Goal: Task Accomplishment & Management: Use online tool/utility

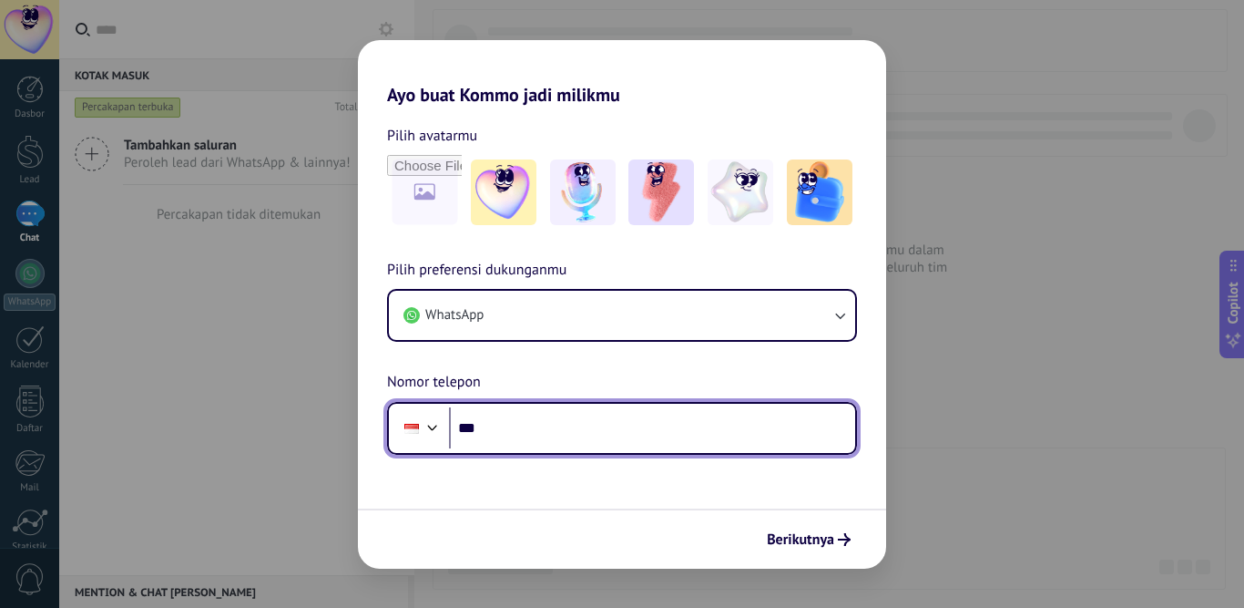
click at [584, 426] on input "***" at bounding box center [652, 428] width 406 height 42
type input "**********"
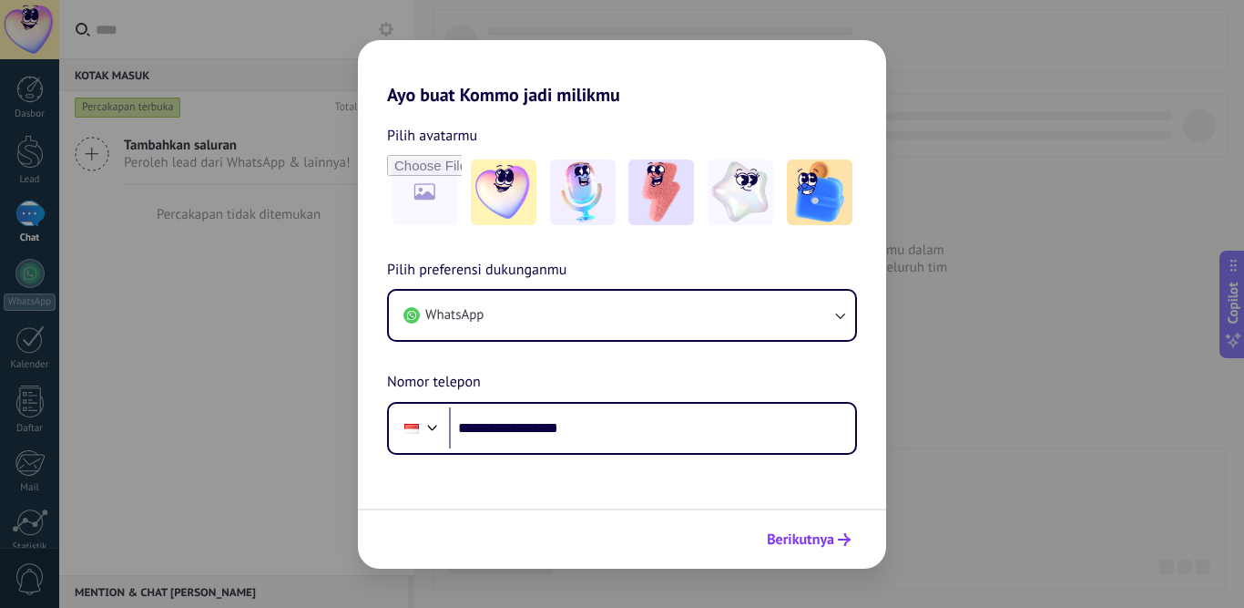
click at [826, 536] on span "Berikutnya" at bounding box center [800, 539] width 67 height 13
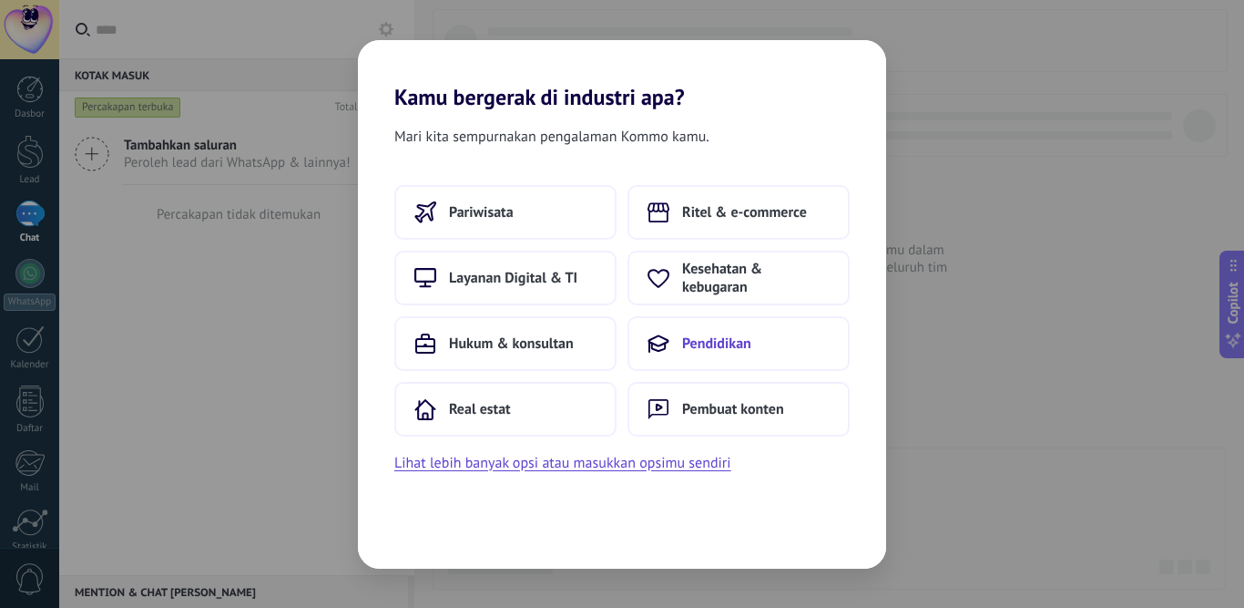
click at [707, 339] on span "Pendidikan" at bounding box center [716, 343] width 69 height 18
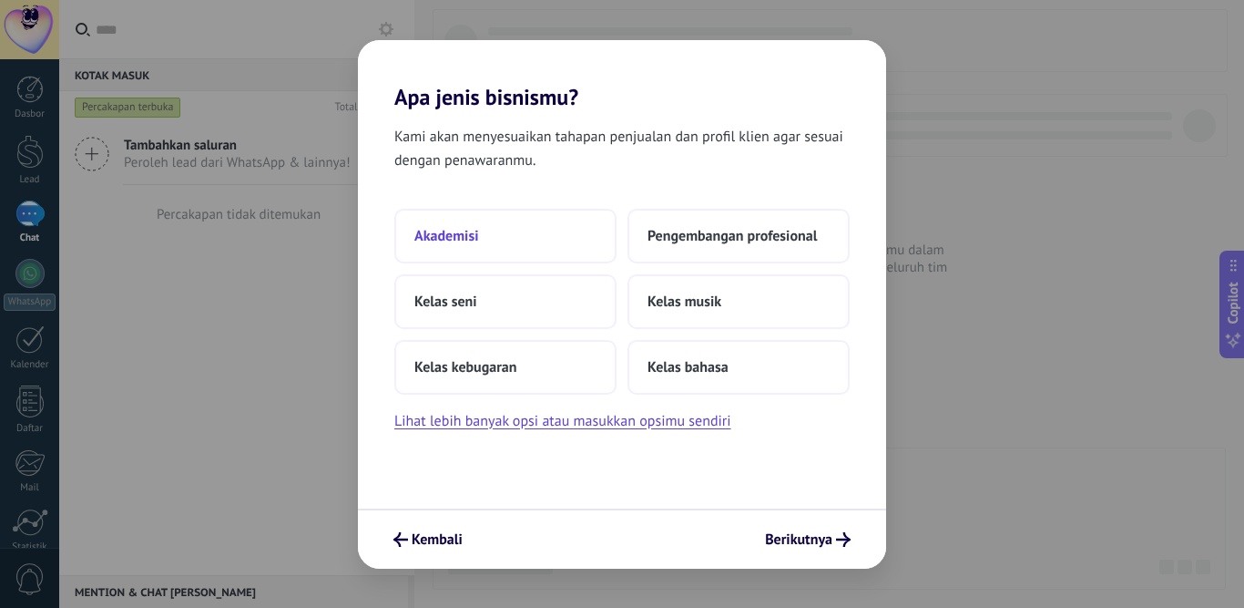
click at [449, 240] on span "Akademisi" at bounding box center [446, 236] width 64 height 18
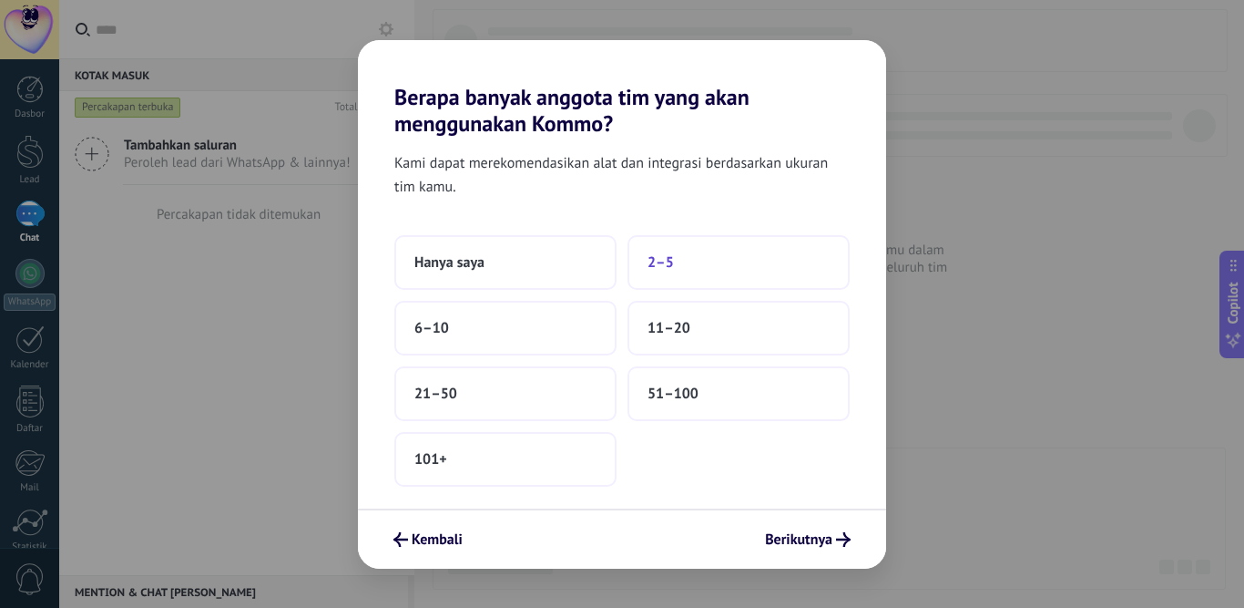
click at [667, 265] on span "2–5" at bounding box center [661, 262] width 26 height 18
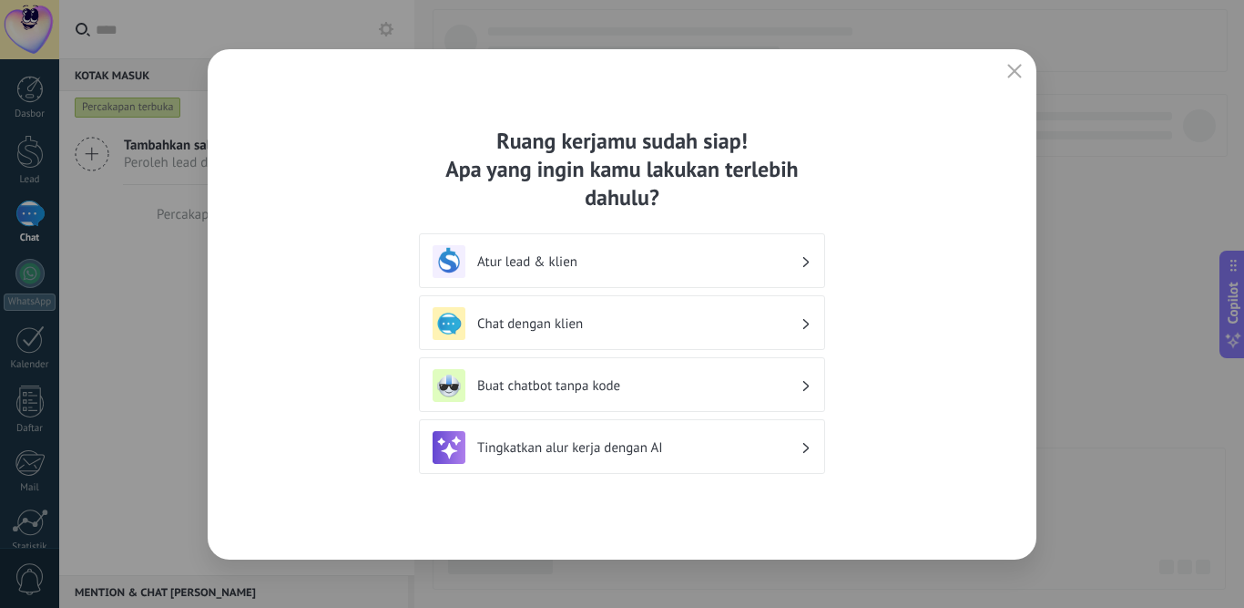
click at [520, 317] on h3 "Chat dengan klien" at bounding box center [638, 323] width 323 height 17
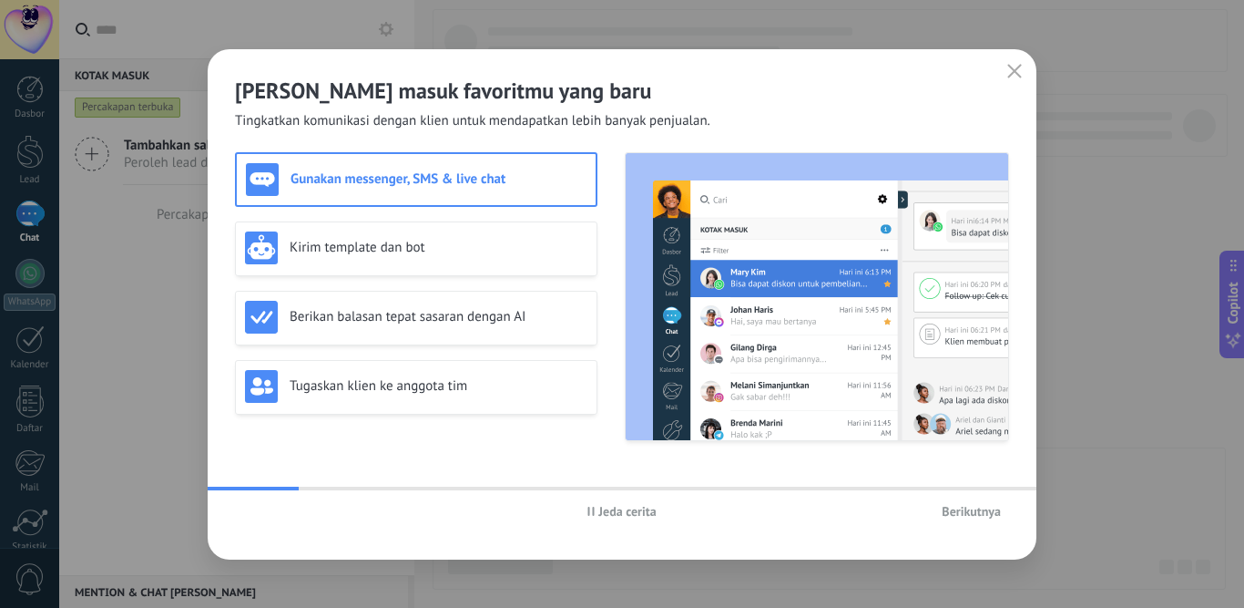
click at [996, 517] on span "Berikutnya" at bounding box center [971, 511] width 59 height 13
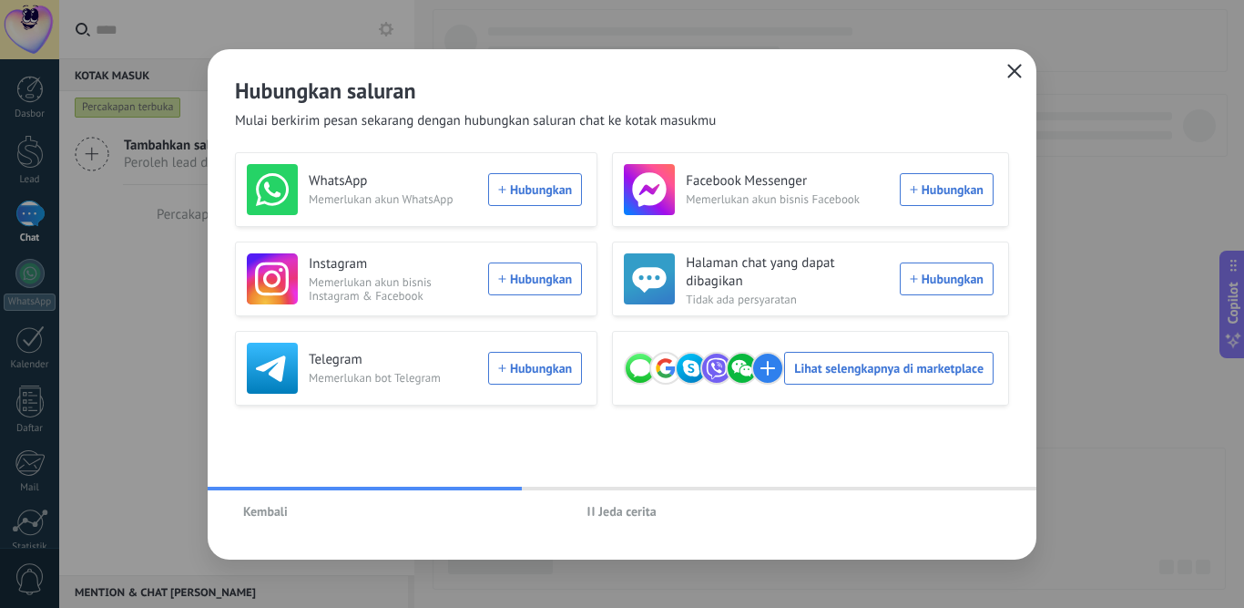
click at [1023, 68] on button "button" at bounding box center [1015, 72] width 24 height 26
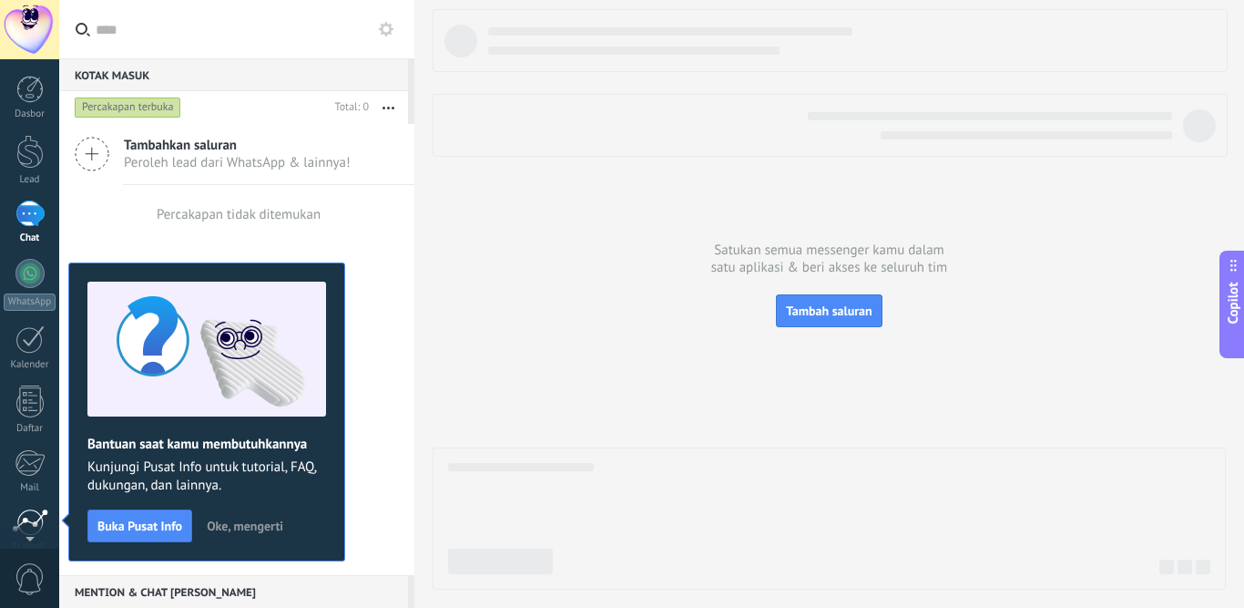
scroll to position [150, 0]
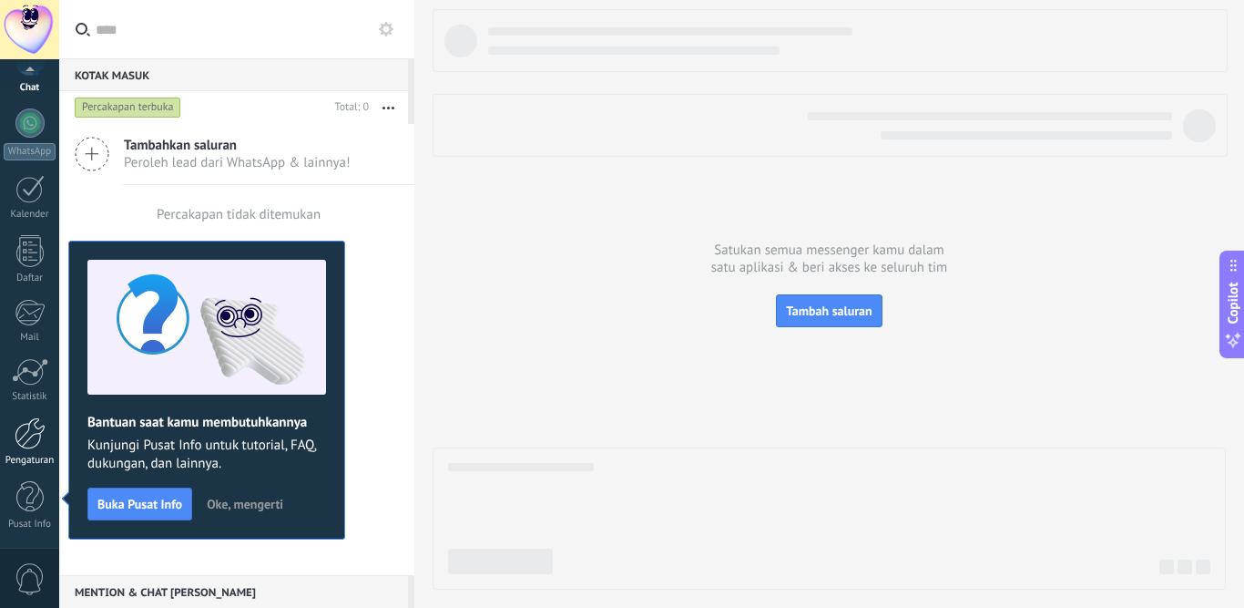
click at [29, 443] on div at bounding box center [30, 433] width 31 height 32
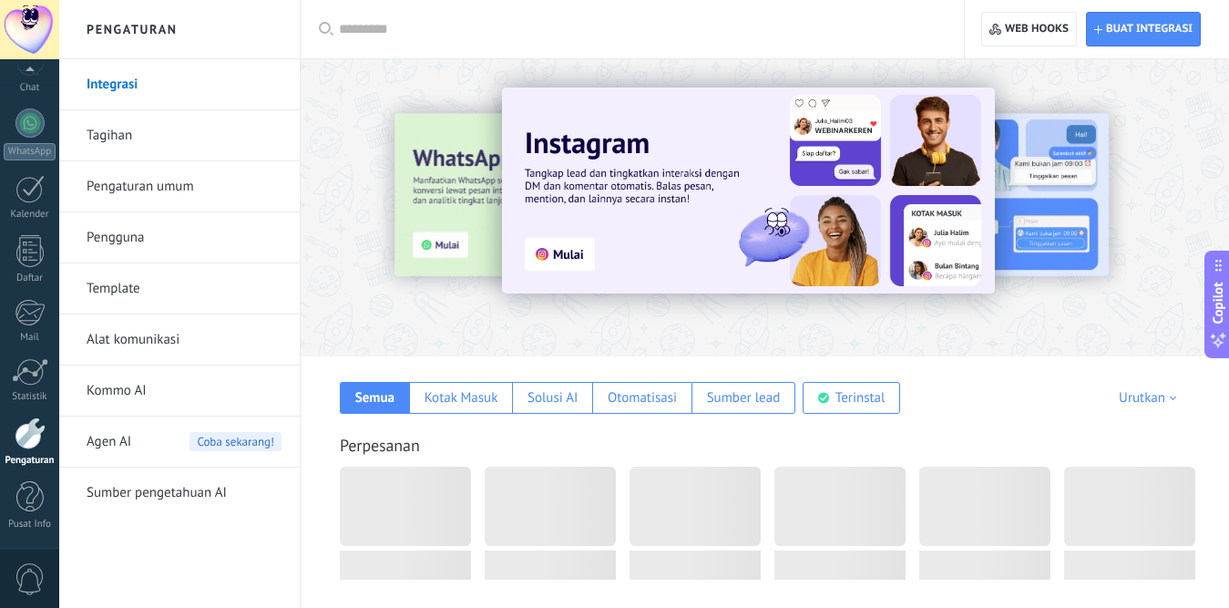
click at [138, 340] on link "Alat komunikasi" at bounding box center [184, 339] width 195 height 51
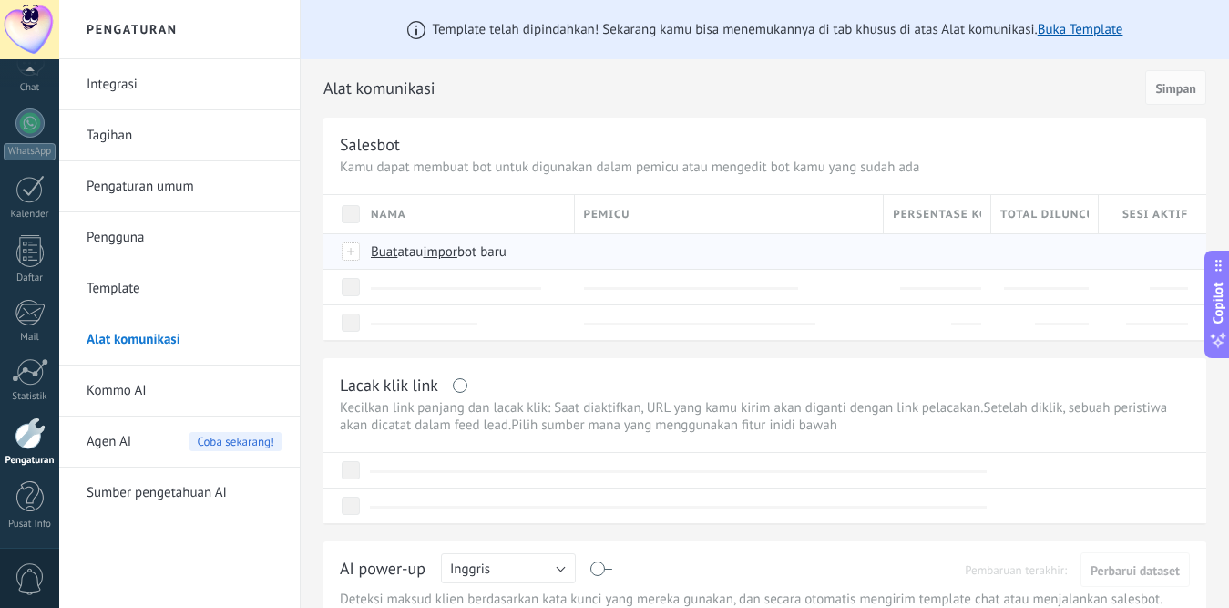
click at [382, 250] on span "Buat" at bounding box center [384, 251] width 26 height 17
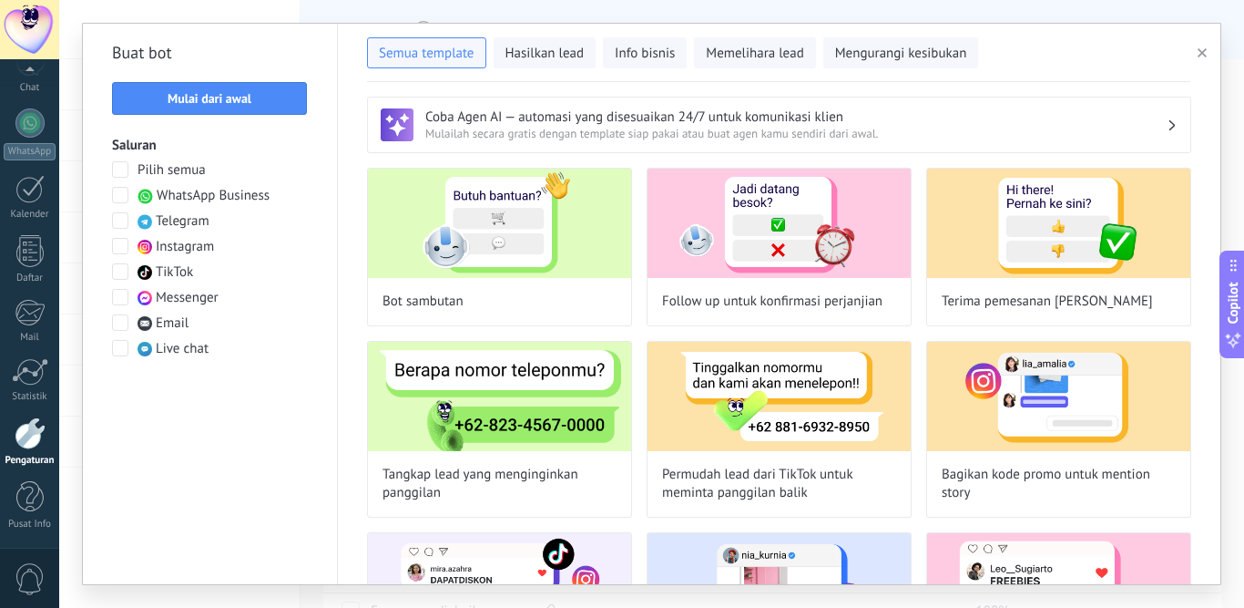
click at [156, 294] on span "Messenger" at bounding box center [187, 298] width 63 height 18
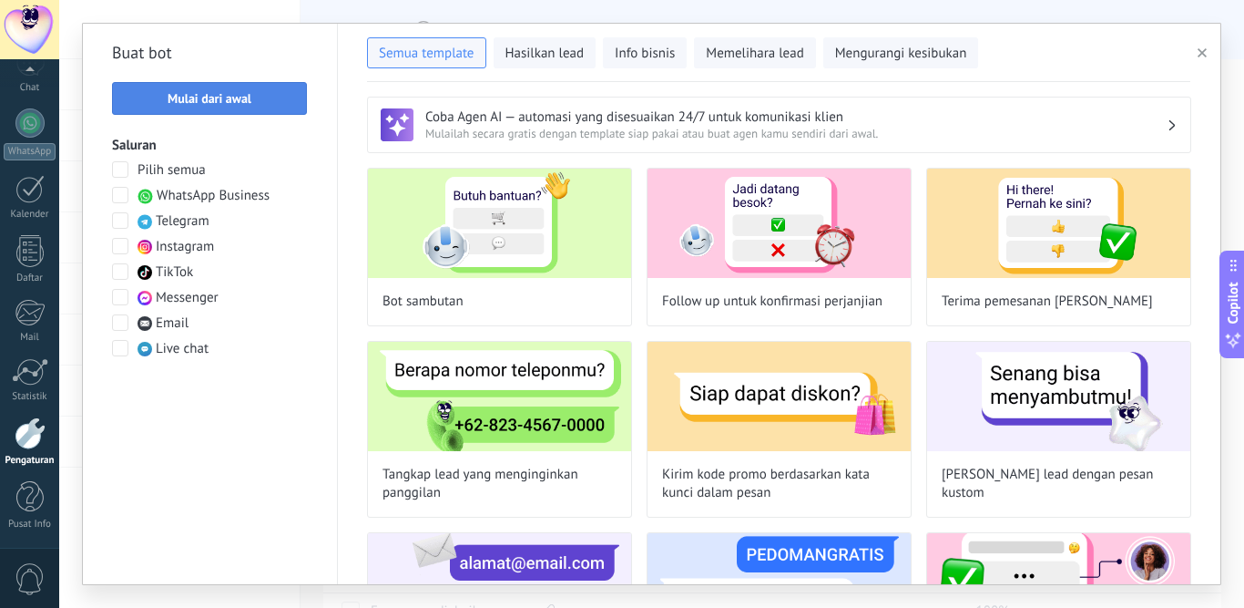
click at [291, 97] on span "Mulai dari awal" at bounding box center [209, 98] width 175 height 13
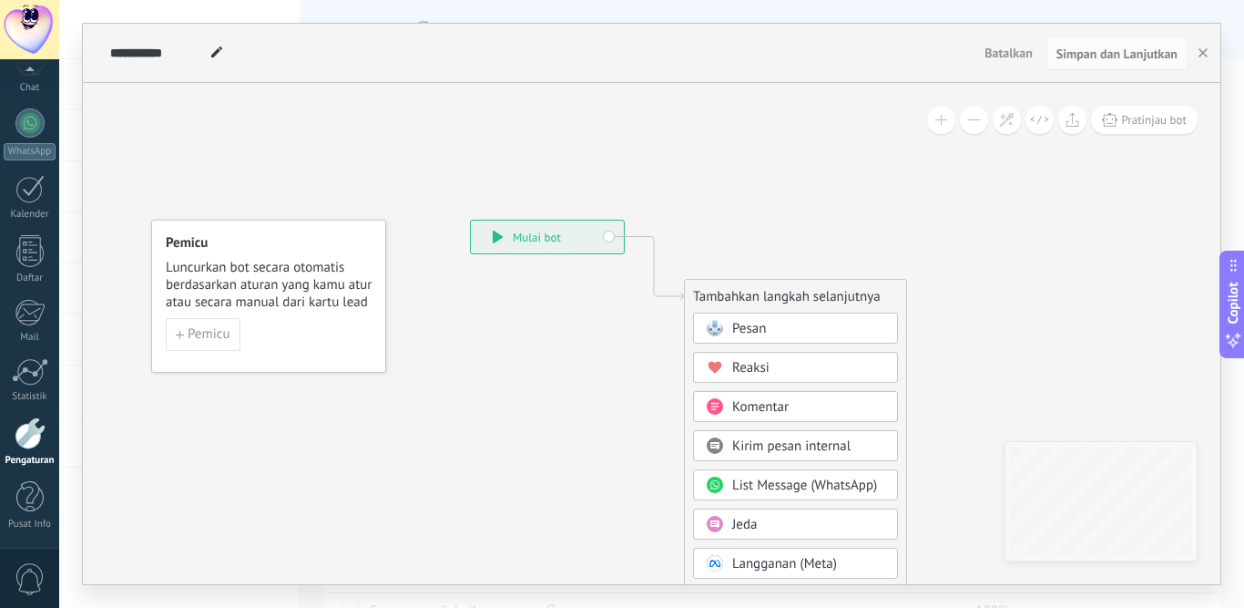
click at [754, 333] on span "Pesan" at bounding box center [749, 328] width 34 height 17
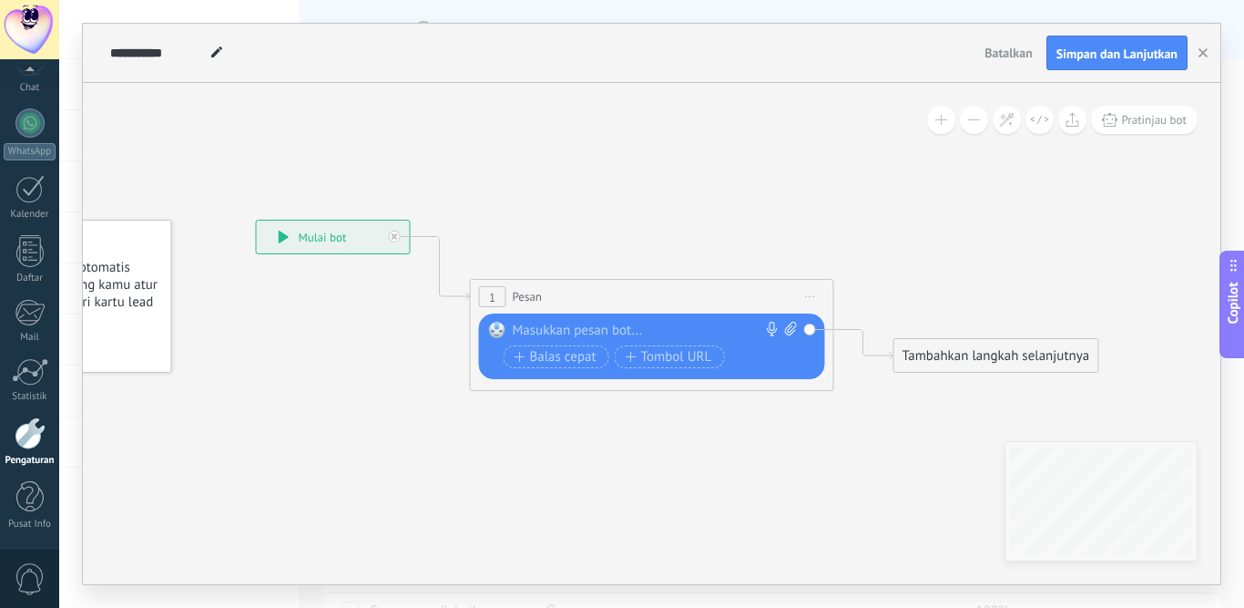
click at [551, 323] on div at bounding box center [648, 331] width 271 height 18
paste div
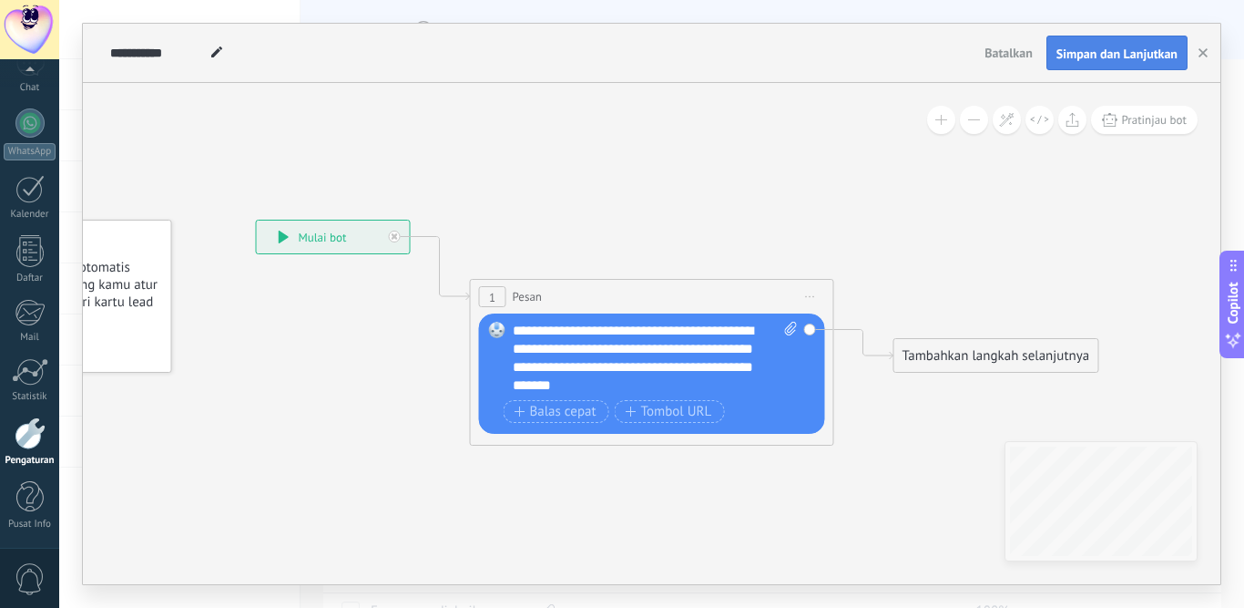
click at [1090, 49] on span "Simpan dan Lanjutkan" at bounding box center [1117, 53] width 121 height 13
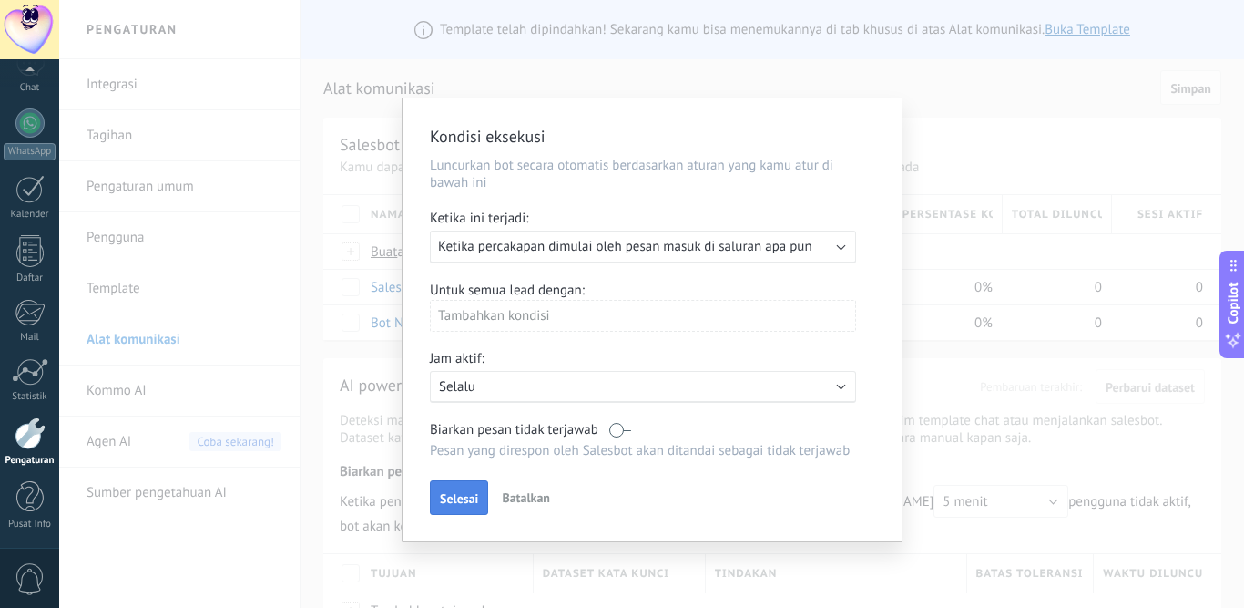
click at [445, 489] on button "Selesai" at bounding box center [459, 497] width 58 height 35
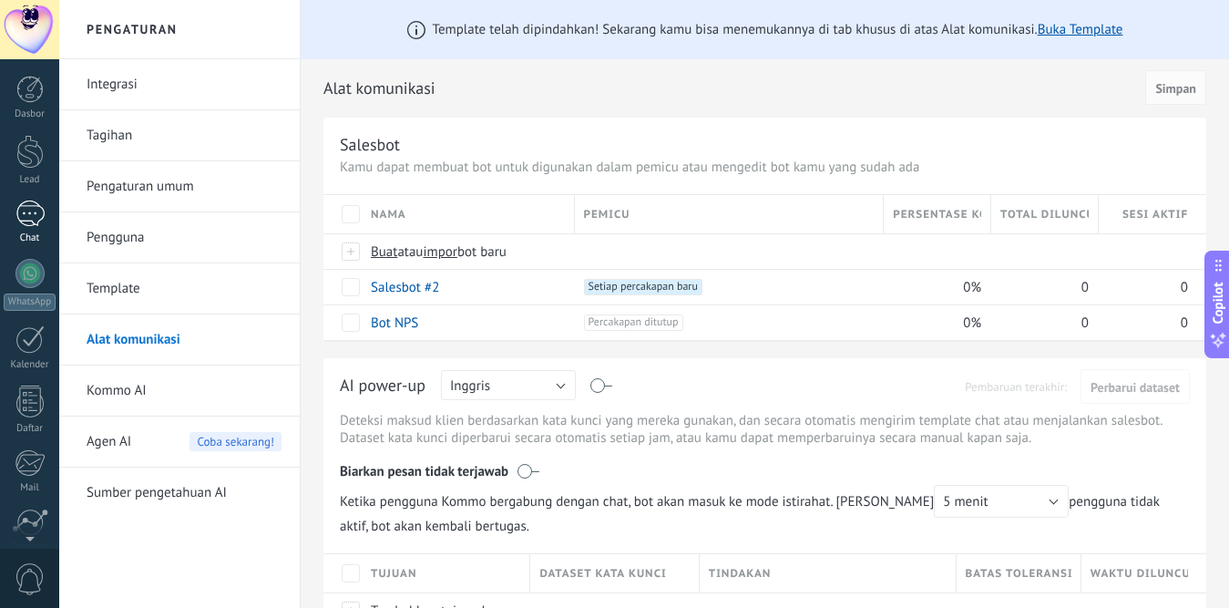
click at [26, 209] on div at bounding box center [29, 213] width 29 height 26
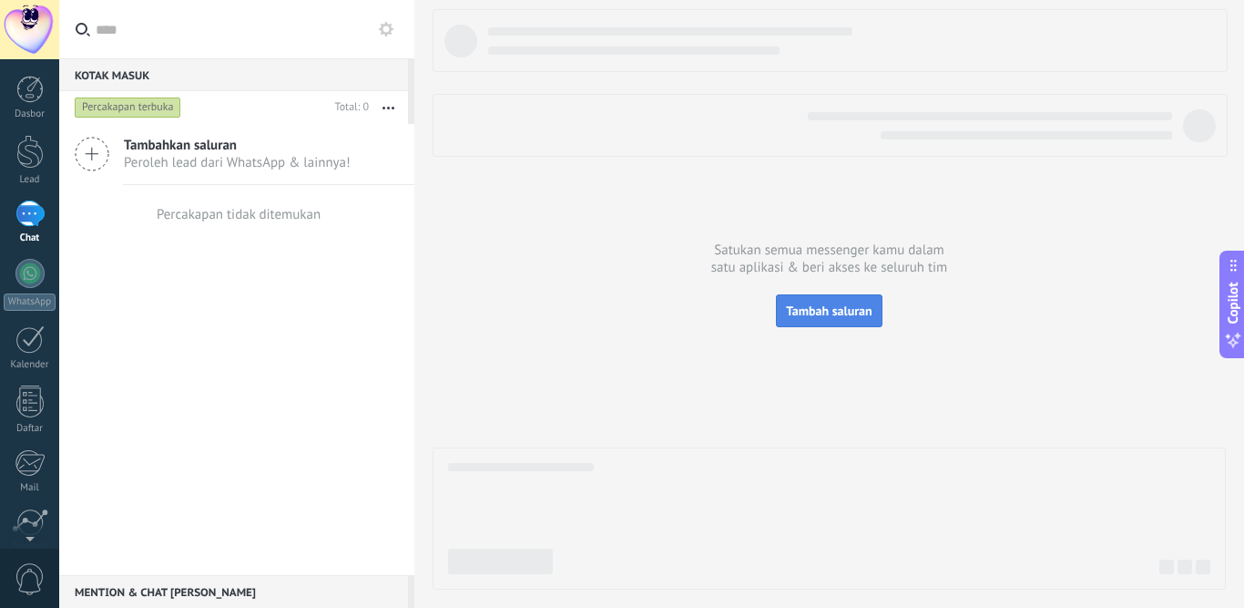
click at [808, 307] on span "Tambah saluran" at bounding box center [829, 310] width 86 height 16
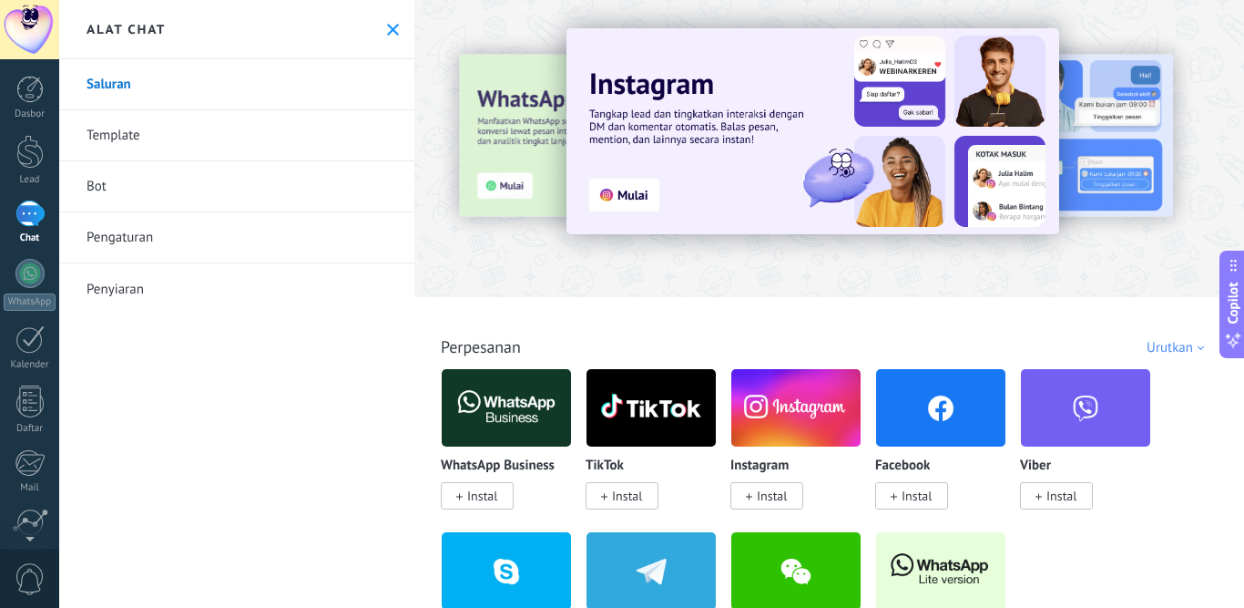
click at [897, 498] on span "Instal" at bounding box center [911, 495] width 73 height 27
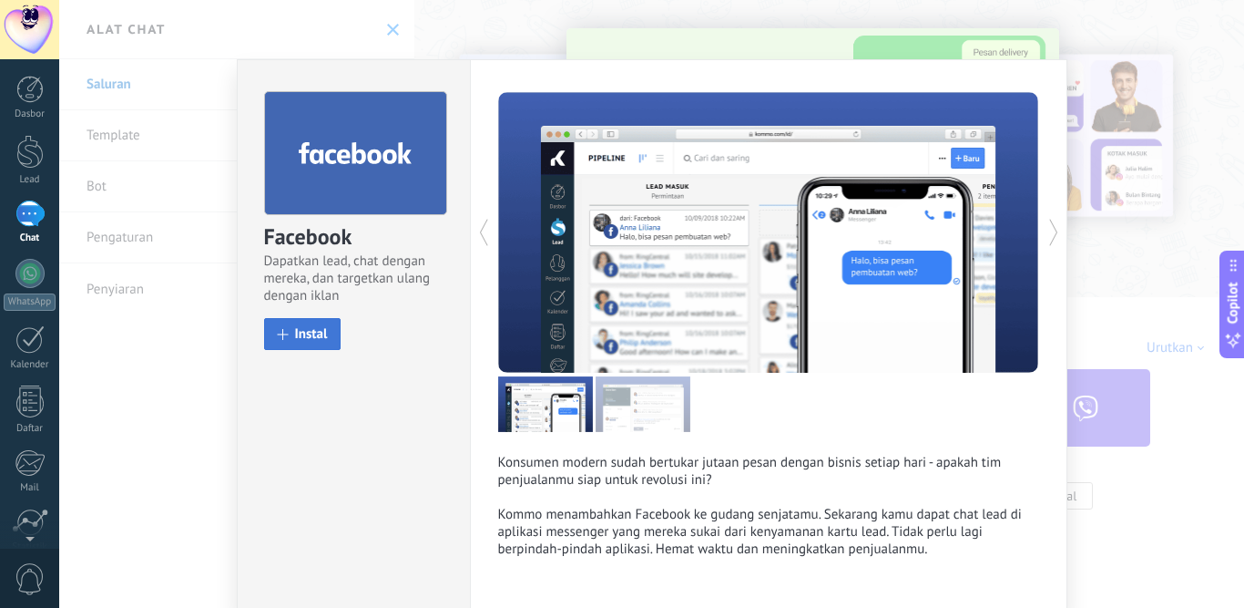
scroll to position [71, 0]
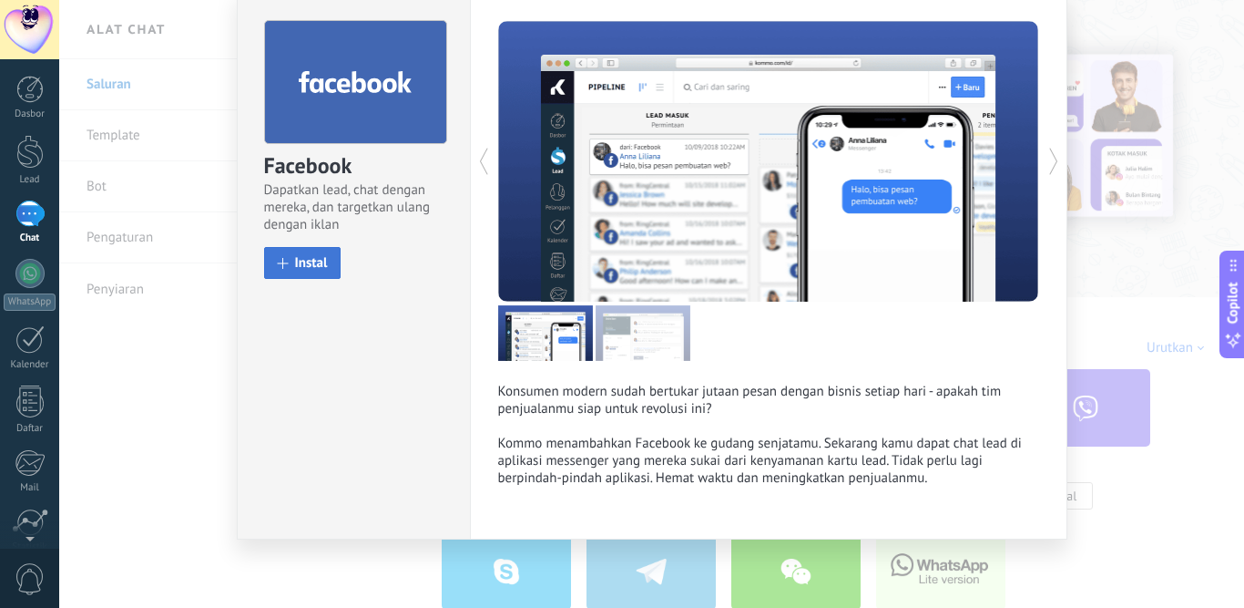
click at [313, 253] on button "Instal" at bounding box center [302, 263] width 77 height 32
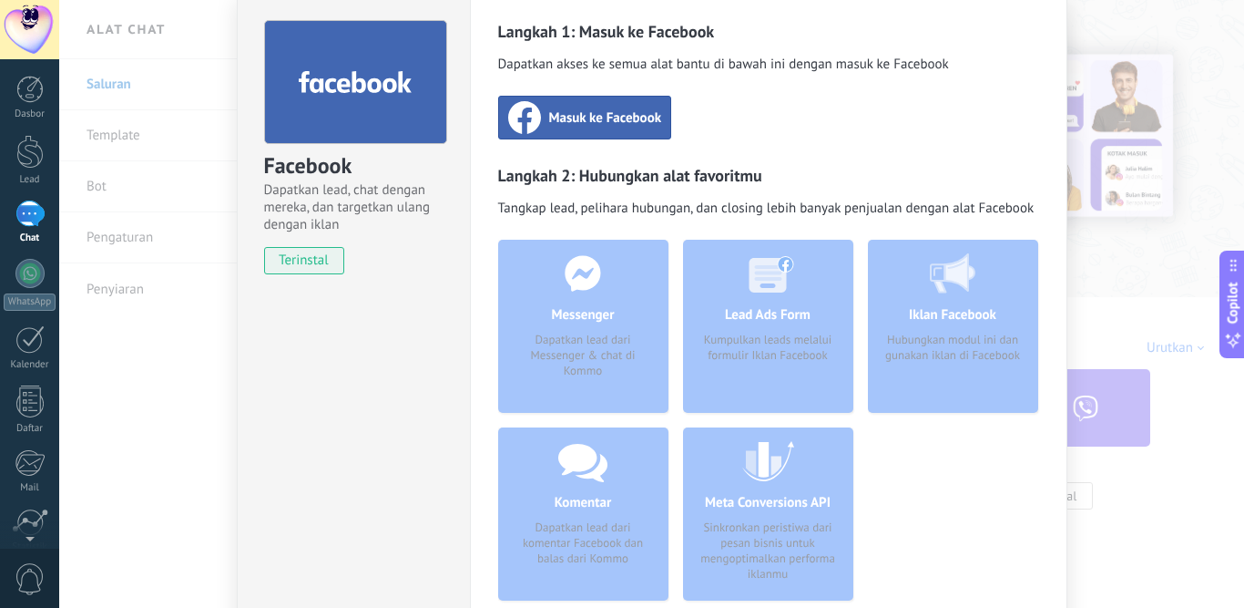
click at [569, 115] on span "Masuk ke Facebook" at bounding box center [605, 117] width 113 height 18
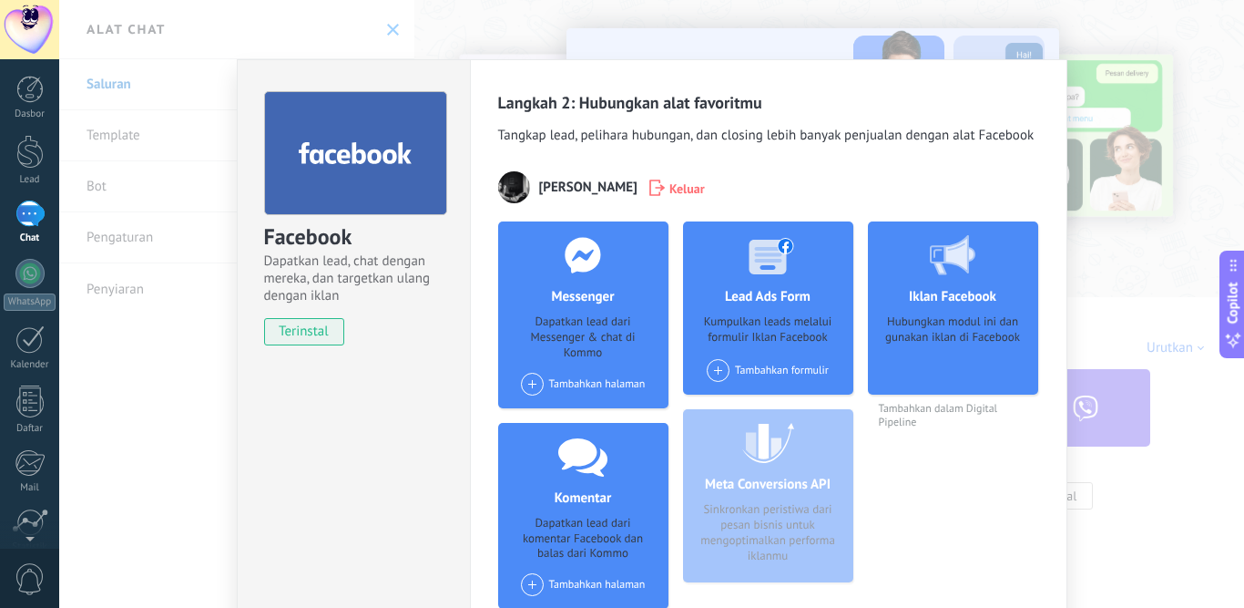
scroll to position [0, 0]
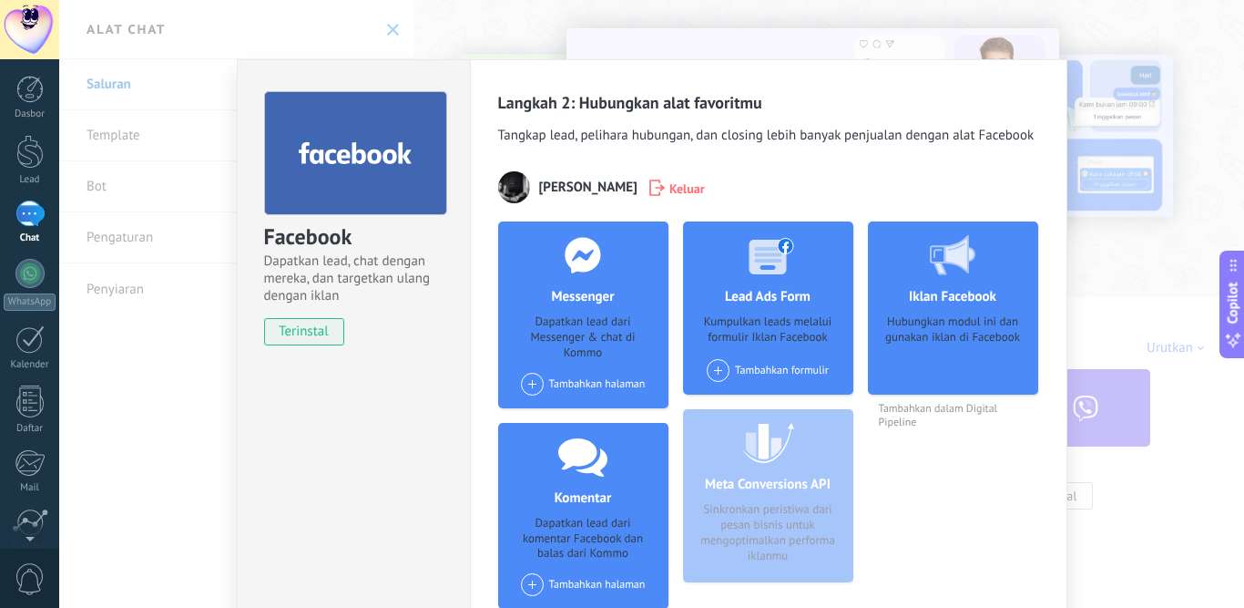
click at [196, 351] on div "Facebook Dapatkan lead, chat dengan mereka, dan targetkan ulang dengan iklan te…" at bounding box center [651, 304] width 1185 height 608
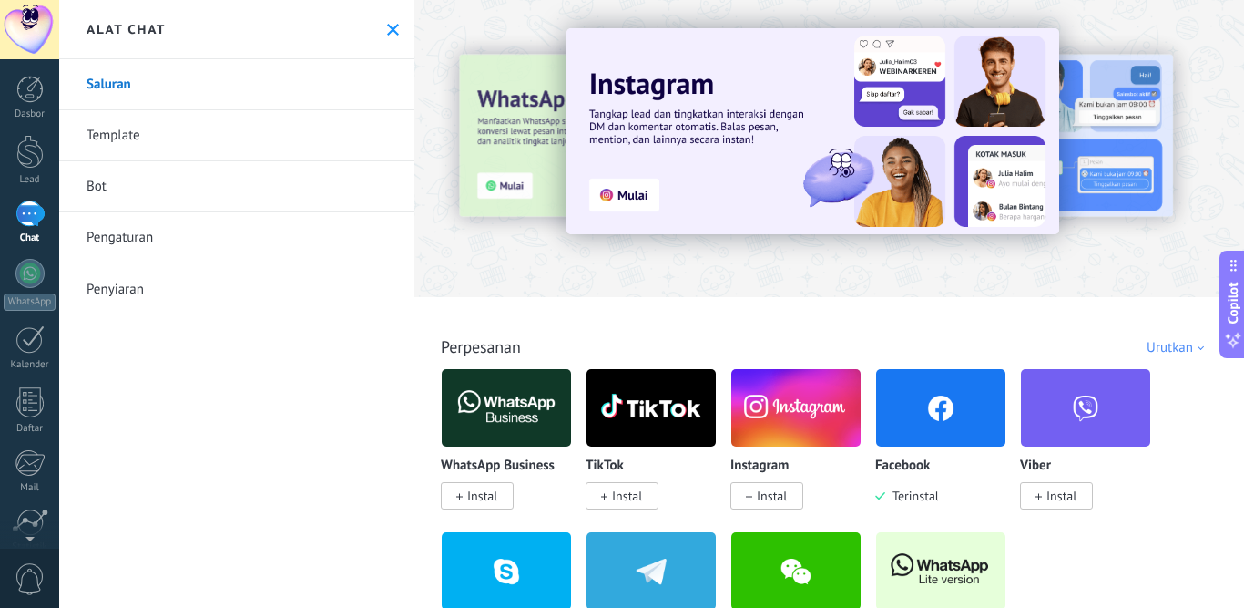
click at [388, 36] on button at bounding box center [392, 29] width 15 height 15
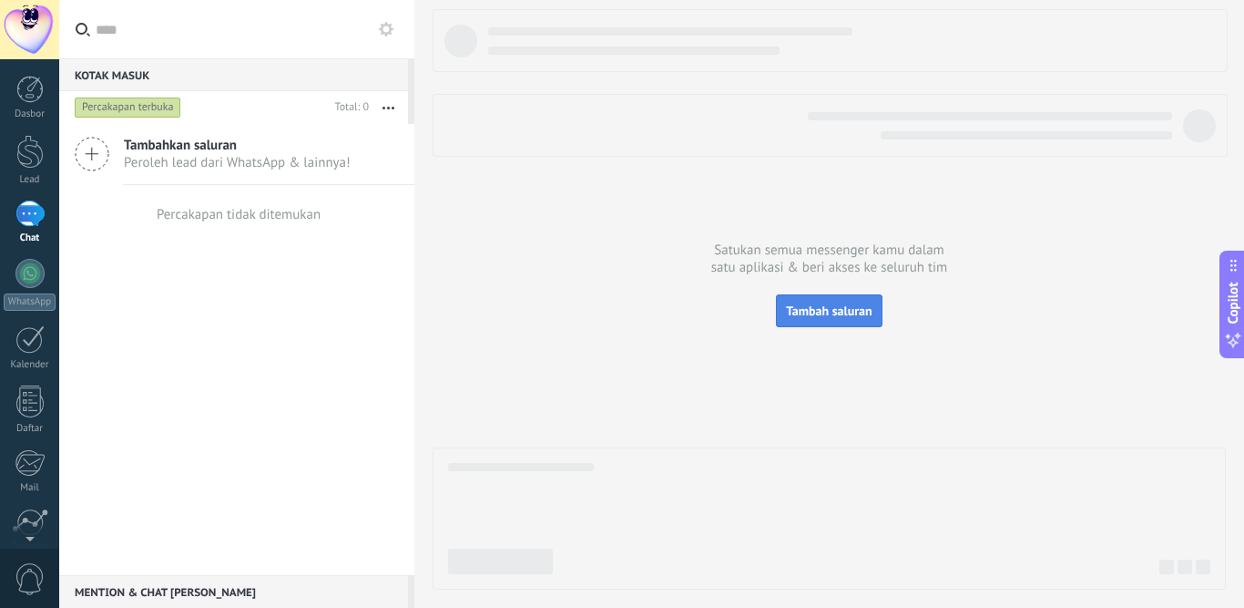
click at [823, 311] on span "Tambah saluran" at bounding box center [829, 310] width 86 height 16
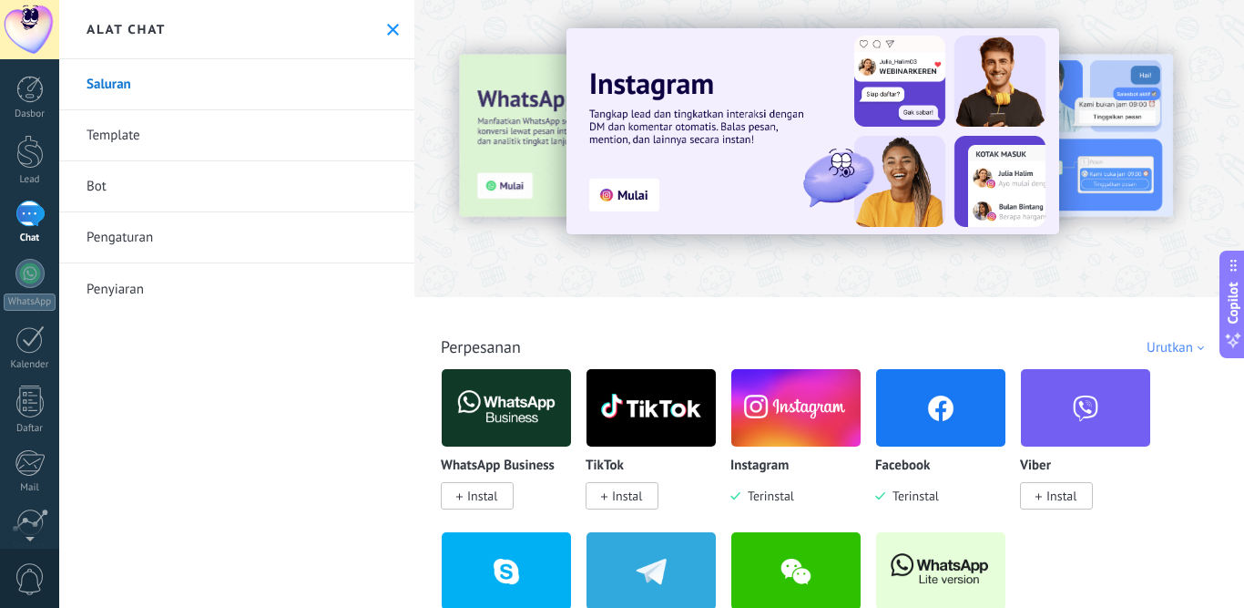
click at [922, 423] on img at bounding box center [940, 407] width 129 height 88
